Goal: Task Accomplishment & Management: Complete application form

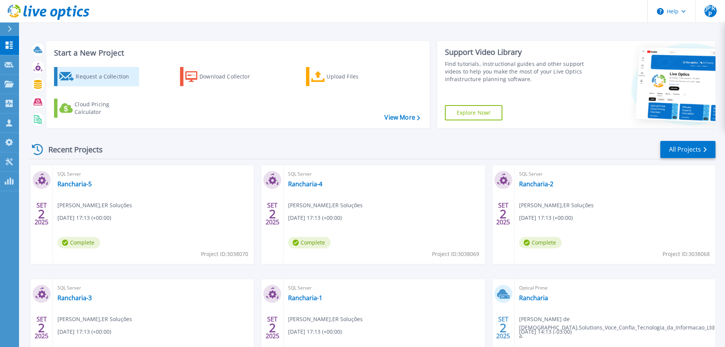
click at [100, 77] on div "Request a Collection" at bounding box center [106, 76] width 61 height 15
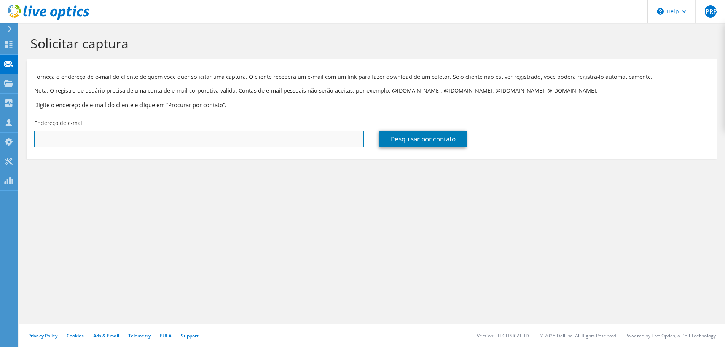
click at [91, 141] on input "text" at bounding box center [199, 138] width 330 height 17
paste input "nagarcia@olimpia.sp.gov.br"
type input "nagarcia@olimpia.sp.gov.br"
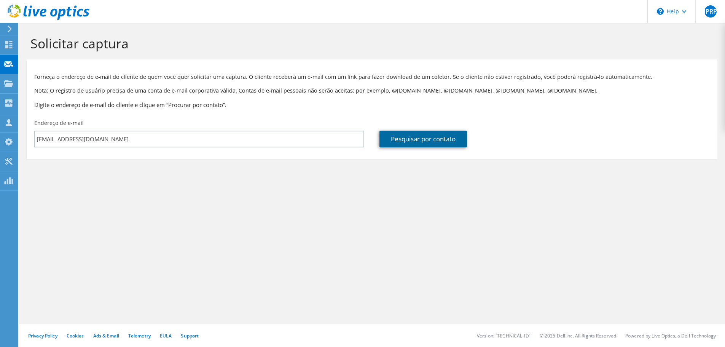
click at [419, 132] on link "Pesquisar por contato" at bounding box center [422, 138] width 87 height 17
type input "Prefeitura Municipal de Olímpia"
type input "Nilton Aparecido"
type input "Garcia"
type input "Brasil"
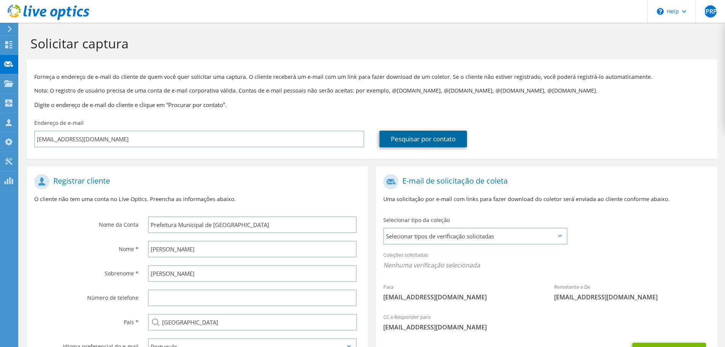
scroll to position [70, 0]
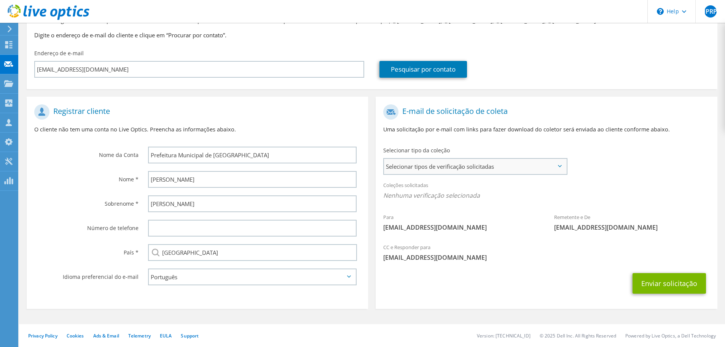
click at [527, 167] on span "Selecionar tipos de verificação solicitadas" at bounding box center [475, 166] width 182 height 15
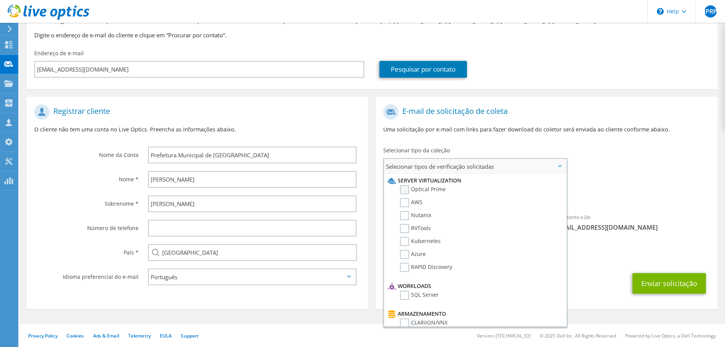
click at [404, 190] on label "Optical Prime" at bounding box center [423, 189] width 46 height 9
click at [0, 0] on input "Optical Prime" at bounding box center [0, 0] width 0 height 0
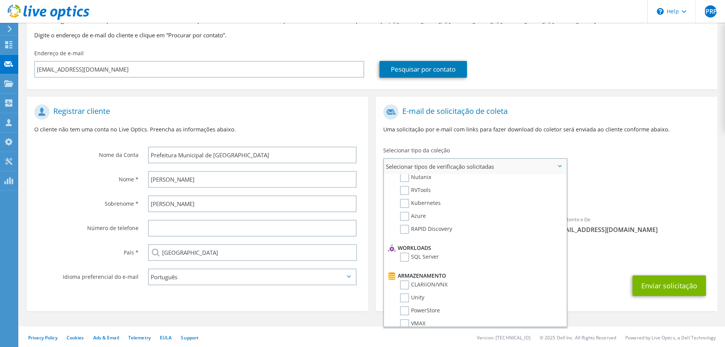
scroll to position [76, 0]
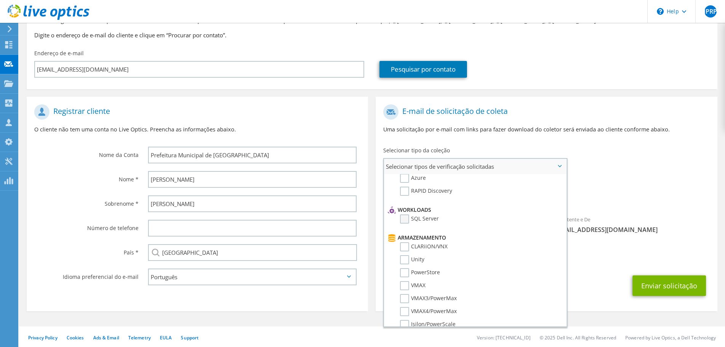
click at [406, 219] on label "SQL Server" at bounding box center [419, 218] width 39 height 9
click at [0, 0] on input "SQL Server" at bounding box center [0, 0] width 0 height 0
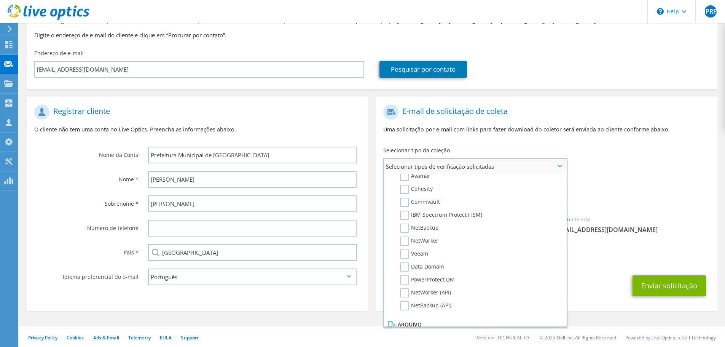
scroll to position [362, 0]
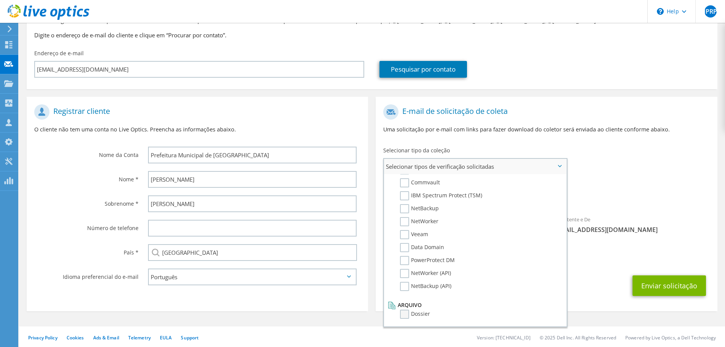
click at [407, 313] on label "Dossier" at bounding box center [415, 313] width 30 height 9
click at [0, 0] on input "Dossier" at bounding box center [0, 0] width 0 height 0
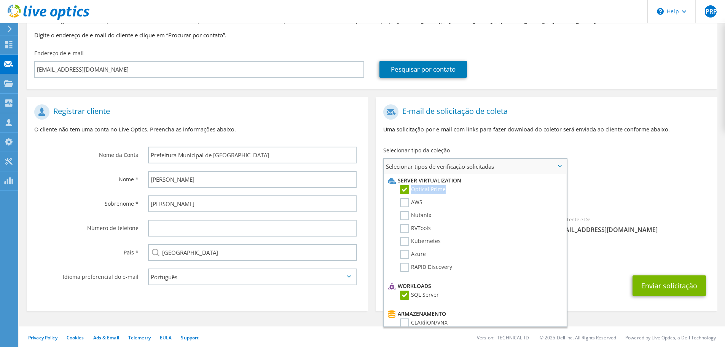
drag, startPoint x: 450, startPoint y: 189, endPoint x: 411, endPoint y: 193, distance: 39.4
click at [411, 193] on li "Optical Prime" at bounding box center [474, 191] width 177 height 13
copy label "Optical Prime"
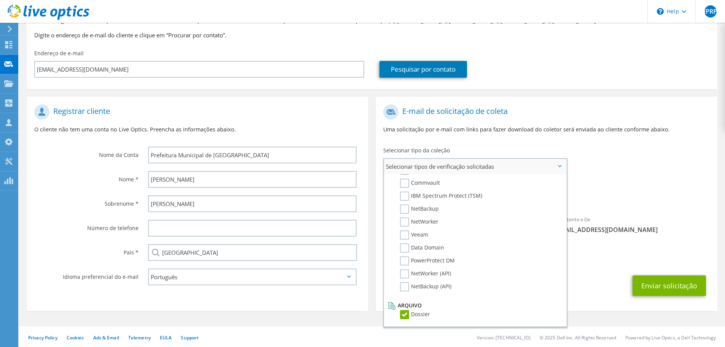
scroll to position [362, 0]
drag, startPoint x: 441, startPoint y: 317, endPoint x: 410, endPoint y: 315, distance: 30.1
click at [410, 315] on li "Dossier" at bounding box center [474, 315] width 177 height 13
copy label "Dossier"
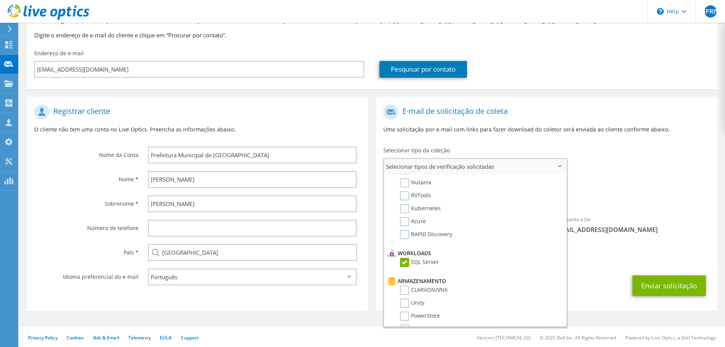
scroll to position [19, 0]
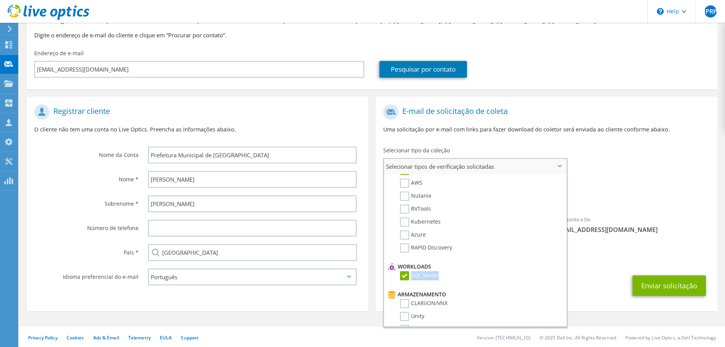
drag, startPoint x: 445, startPoint y: 275, endPoint x: 411, endPoint y: 277, distance: 34.3
click at [411, 277] on li "SQL Server" at bounding box center [474, 277] width 177 height 13
copy label "SQL Server"
click at [669, 185] on div "Coleções solicitadas Nenhuma verificação selecionada Optical Prime SQL Server D…" at bounding box center [545, 192] width 341 height 30
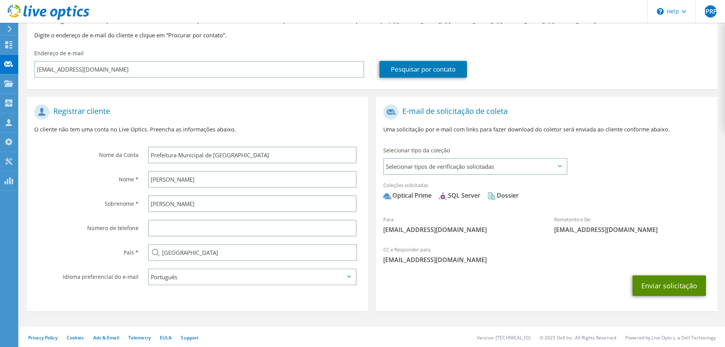
click at [662, 286] on button "Enviar solicitação" at bounding box center [668, 285] width 73 height 21
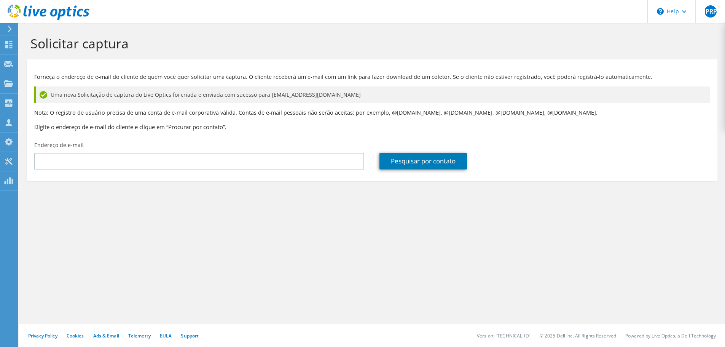
click at [281, 220] on div "Solicitar captura Forneça o endereço de e-mail do cliente de quem você quer sol…" at bounding box center [372, 185] width 706 height 324
click at [51, 7] on icon at bounding box center [49, 13] width 82 height 16
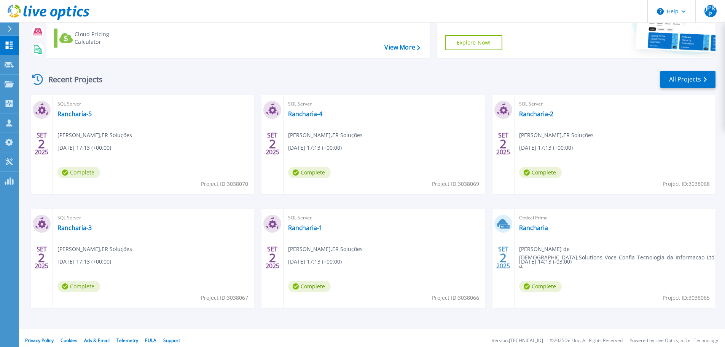
scroll to position [75, 0]
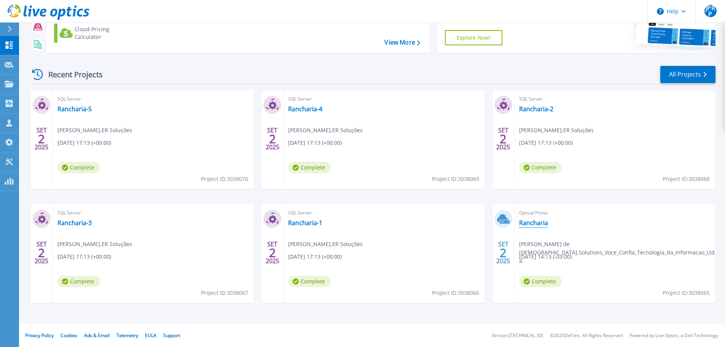
click at [534, 220] on link "Rancharia" at bounding box center [533, 223] width 29 height 8
